Goal: Complete application form

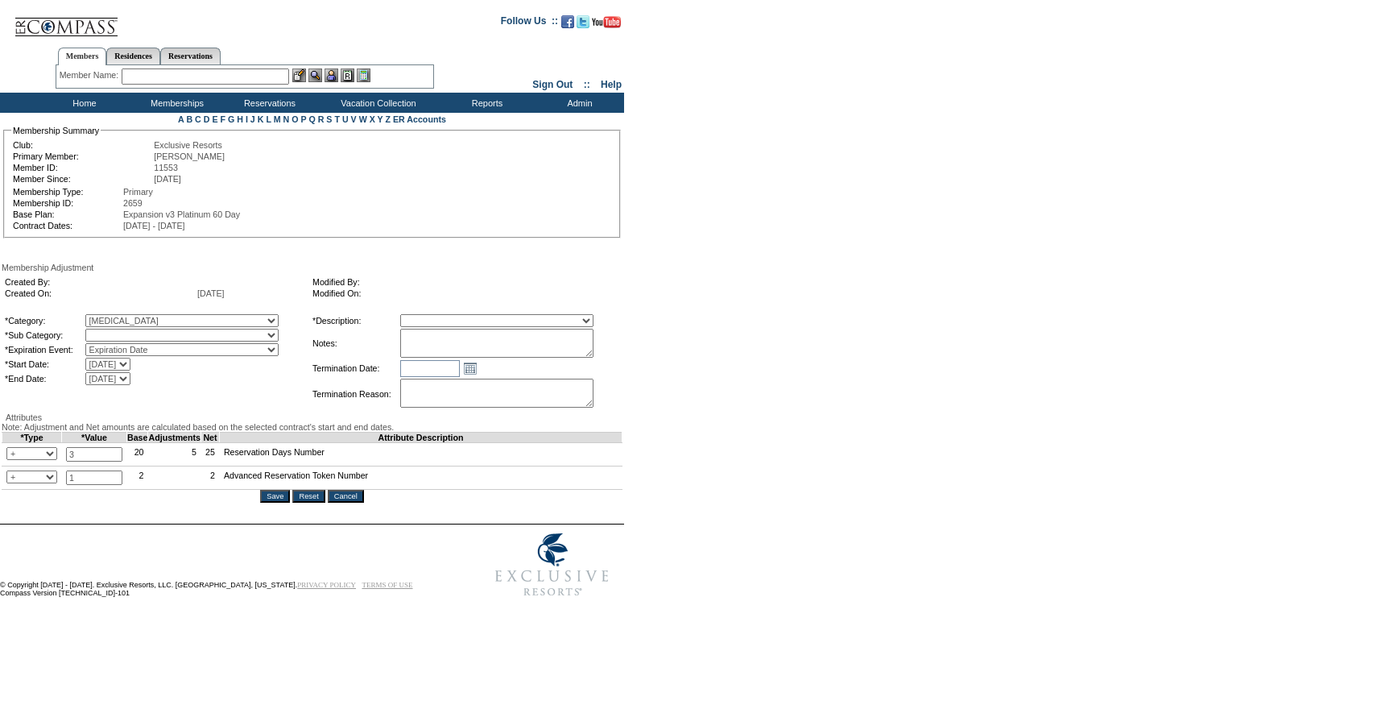
click at [205, 339] on select "Coronavirus Advanced Token Coronavirus Days Coronavirus Holiday Token" at bounding box center [181, 335] width 193 height 13
click at [213, 323] on select "A La Carte Days Contract Election Days Converted Days Coronavirus Other Referra…" at bounding box center [181, 320] width 193 height 13
select select "1064"
click at [118, 316] on select "A La Carte Days Contract Election Days Converted Days Coronavirus Other Referra…" at bounding box center [181, 320] width 193 height 13
click at [230, 332] on select "Coronavirus Advanced Token Coronavirus Days Coronavirus Holiday Token" at bounding box center [181, 335] width 193 height 13
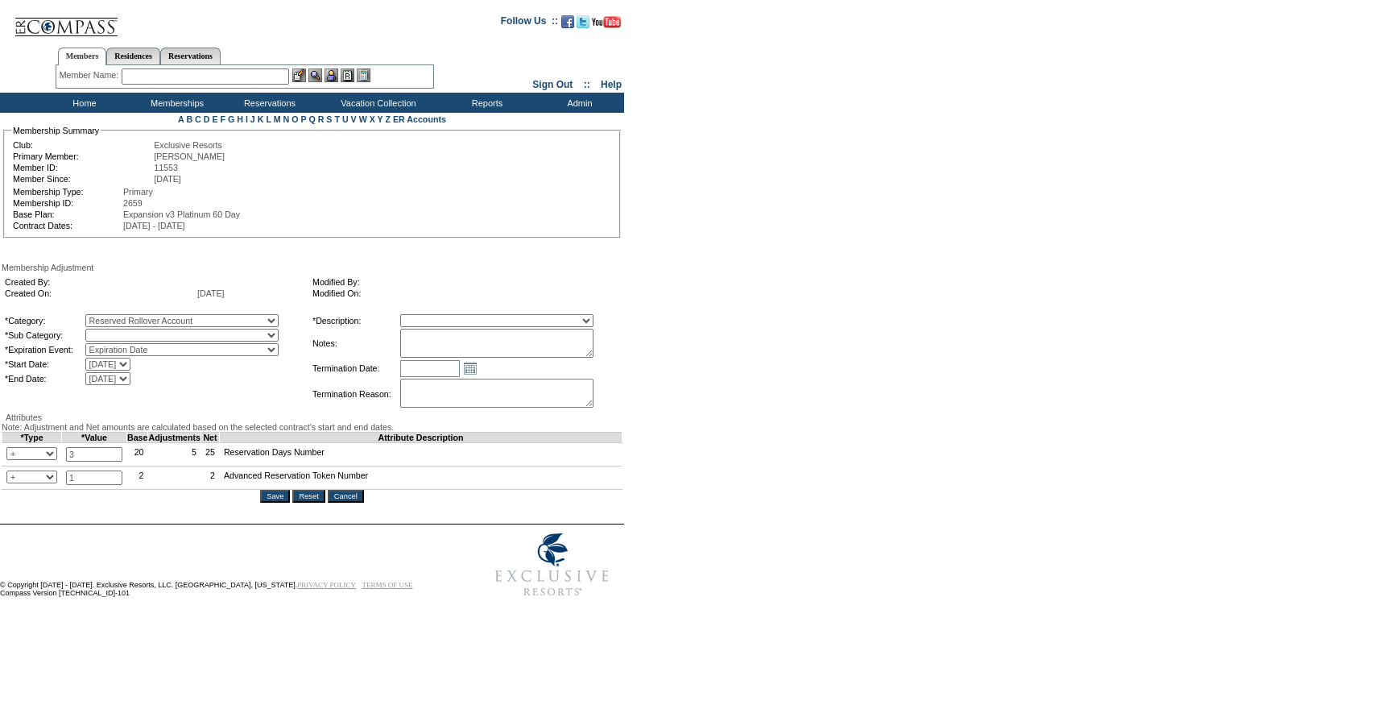
click at [220, 337] on select "Reserved Rollover Account" at bounding box center [181, 335] width 193 height 13
select select "1071"
click at [118, 332] on select "Reserved Rollover Account" at bounding box center [181, 335] width 193 height 13
click at [453, 348] on textarea at bounding box center [496, 343] width 193 height 29
paste textarea "Per Liz Cuseo's case 10/3/25 and Jen Moody's approval, moving 1 AR and 3 days f…"
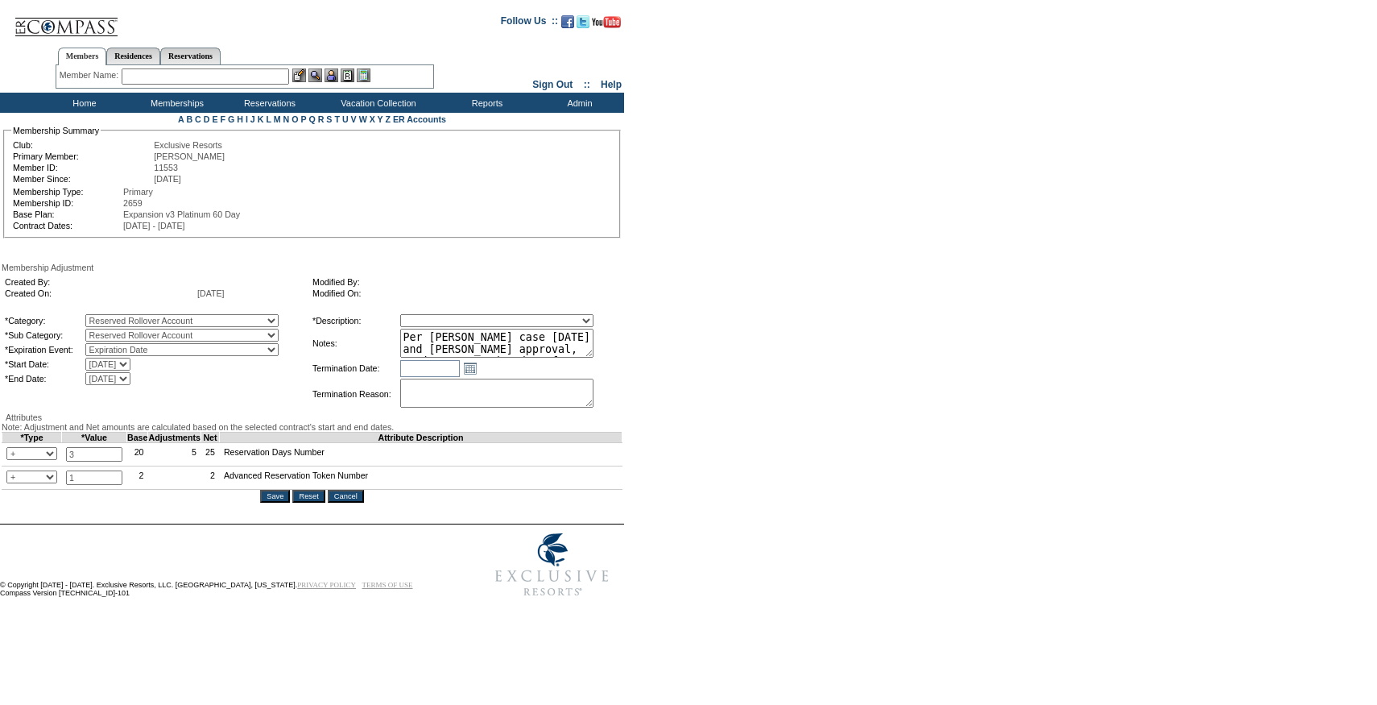
scroll to position [23, 0]
type textarea "Per Liz Cuseo's case 10/3/25 and Jen Moody's approval, moving 1 AR and 3 days f…"
click at [448, 325] on select "Membership/Transfer Fee Adjustment Membership Fee Adjustment Add-On Fee Adjustm…" at bounding box center [496, 320] width 193 height 13
select select "275"
click at [430, 316] on select "Membership/Transfer Fee Adjustment Membership Fee Adjustment Add-On Fee Adjustm…" at bounding box center [496, 320] width 193 height 13
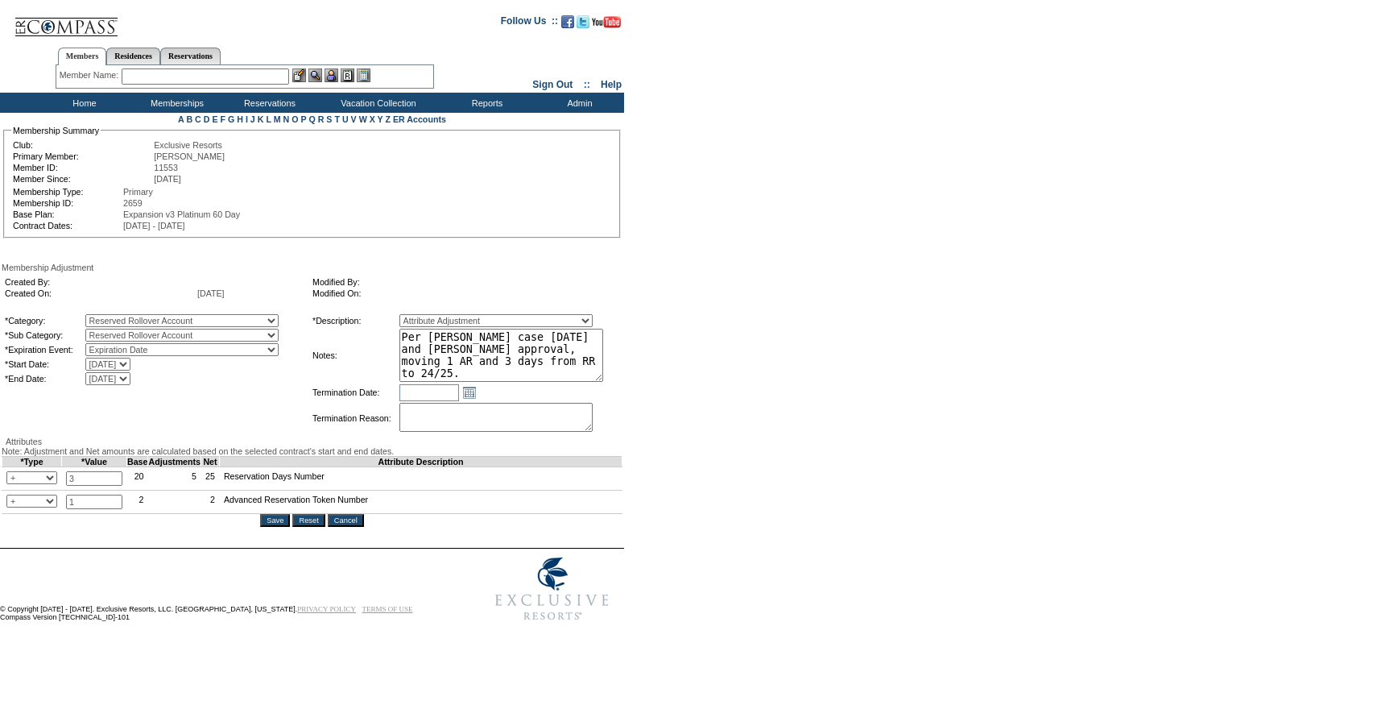
scroll to position [0, 0]
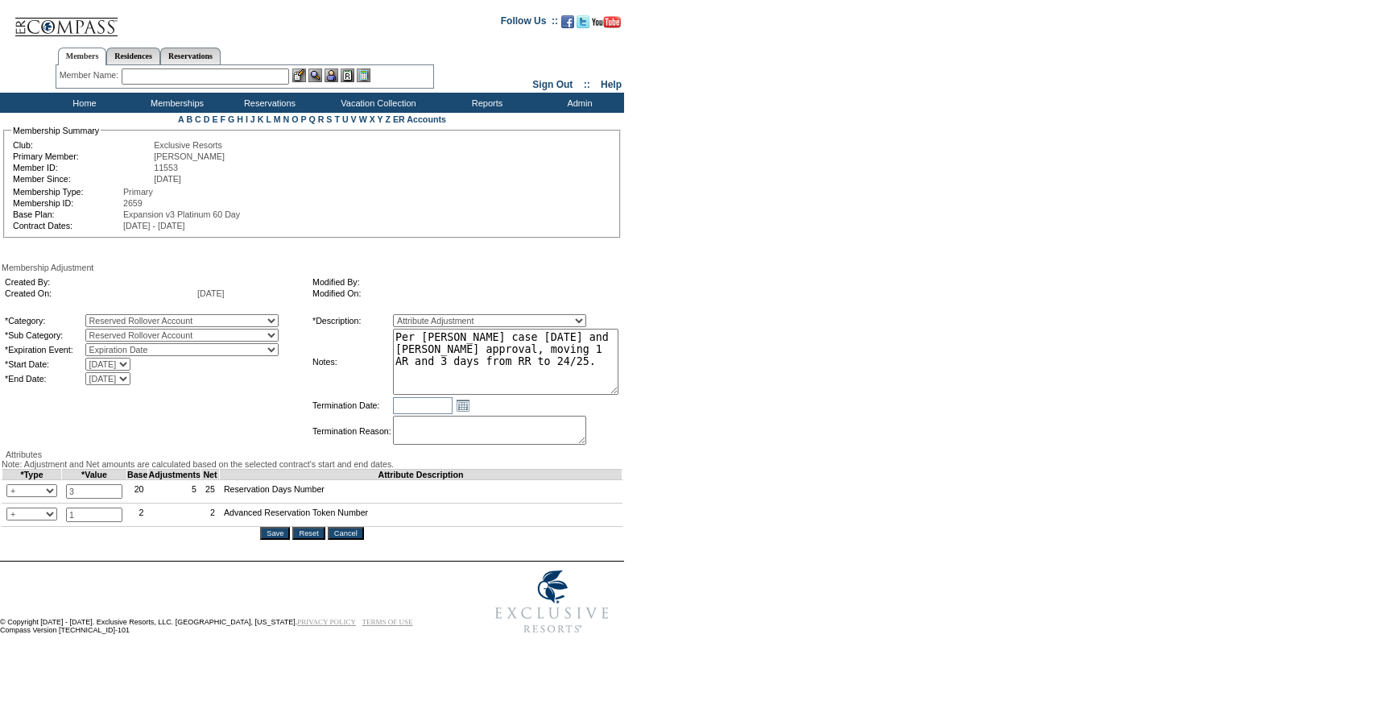
drag, startPoint x: 618, startPoint y: 354, endPoint x: 650, endPoint y: 391, distance: 49.7
click at [650, 391] on form "Follow Us ::" at bounding box center [685, 323] width 1371 height 638
click at [680, 370] on form "Follow Us ::" at bounding box center [685, 323] width 1371 height 639
click at [287, 540] on input "Save" at bounding box center [275, 533] width 30 height 13
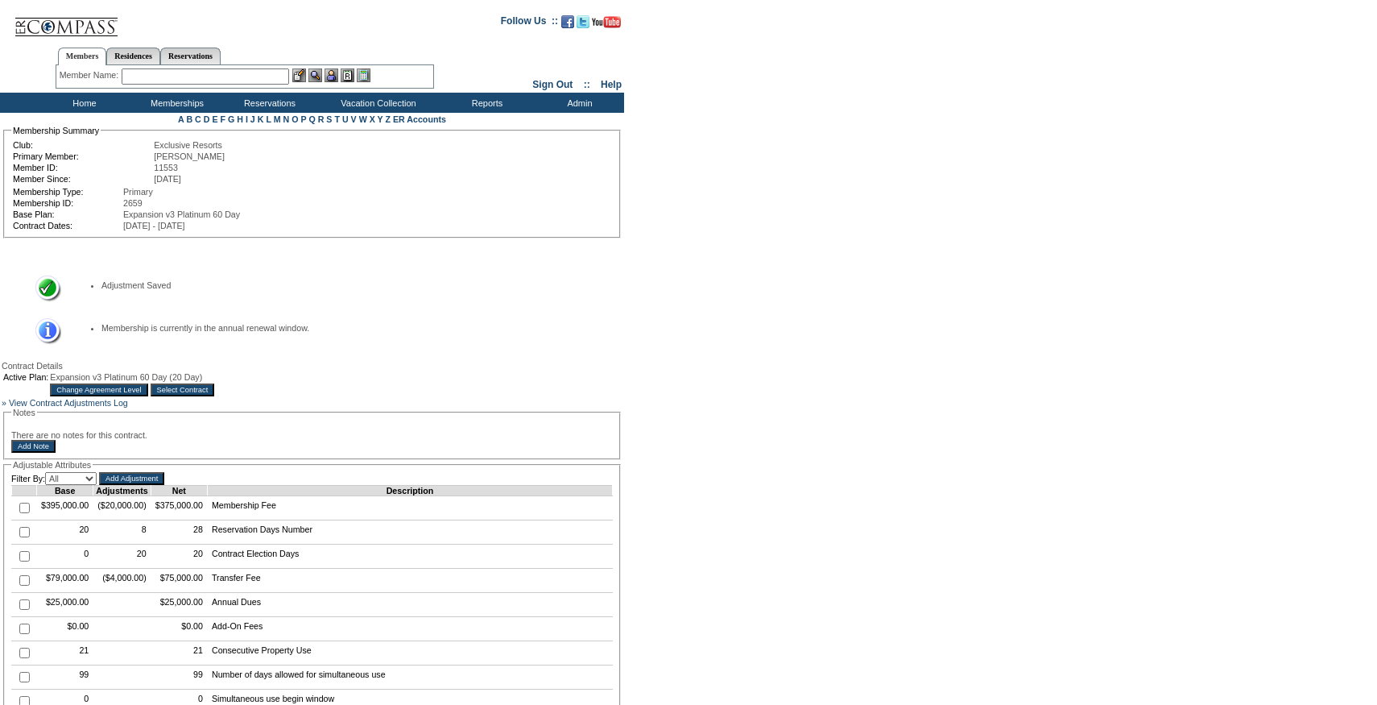
click at [215, 392] on input "Select Contract" at bounding box center [183, 389] width 64 height 13
